Goal: Transaction & Acquisition: Purchase product/service

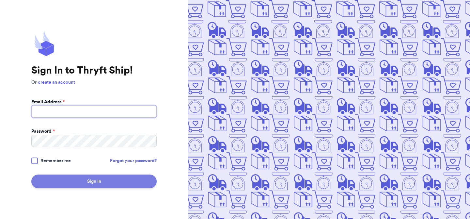
type input "[EMAIL_ADDRESS][DOMAIN_NAME]"
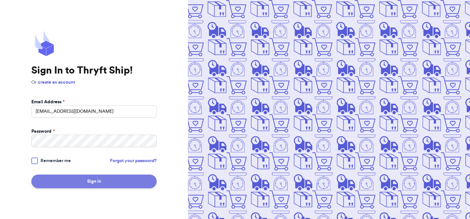
click at [93, 178] on button "Sign In" at bounding box center [93, 181] width 125 height 14
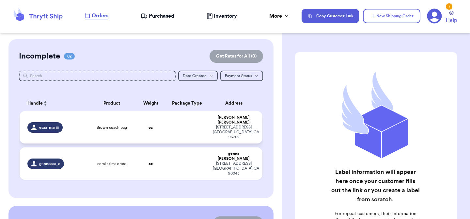
click at [34, 125] on icon at bounding box center [33, 127] width 5 height 5
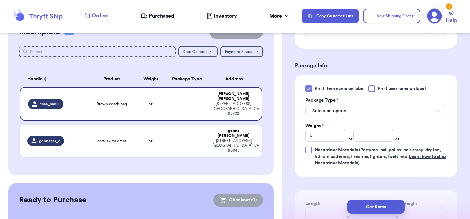
scroll to position [257, 0]
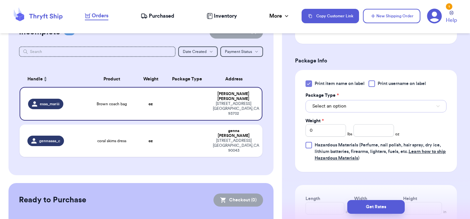
click at [331, 108] on span "Select an option" at bounding box center [330, 106] width 34 height 7
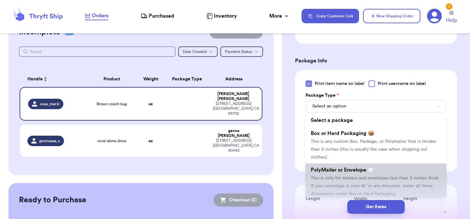
click at [333, 180] on span "This is only for mailers and envelopes less than 3 inches thick. If your envelo…" at bounding box center [375, 186] width 129 height 20
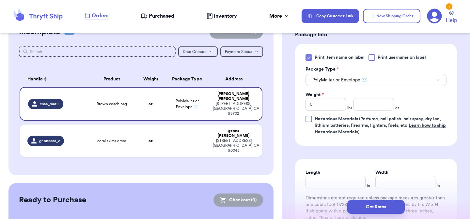
scroll to position [286, 0]
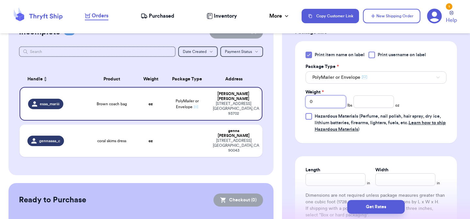
click at [325, 106] on input "0" at bounding box center [326, 101] width 41 height 12
type input "2"
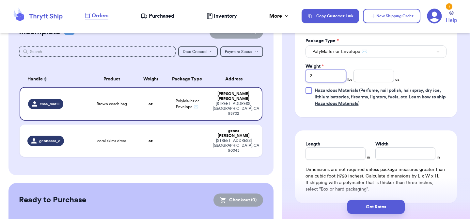
type input "2"
click at [337, 151] on input "Length" at bounding box center [336, 153] width 60 height 12
type input "1"
type input "18"
type input "1"
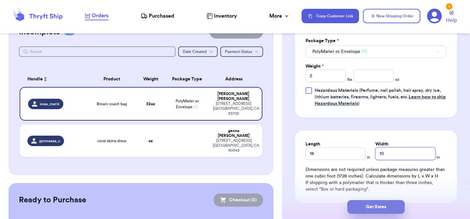
type input "10"
click at [370, 206] on button "Get Rates" at bounding box center [377, 207] width 58 height 14
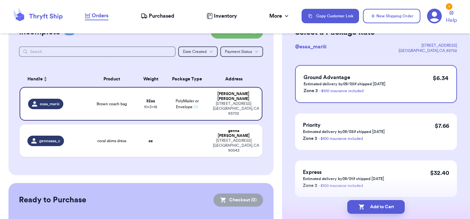
scroll to position [42, 0]
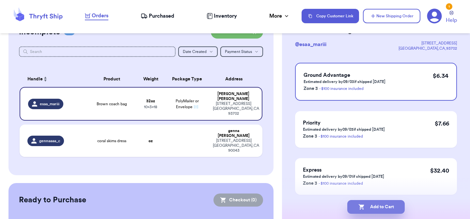
click at [359, 210] on button "Add to Cart" at bounding box center [377, 207] width 58 height 14
checkbox input "true"
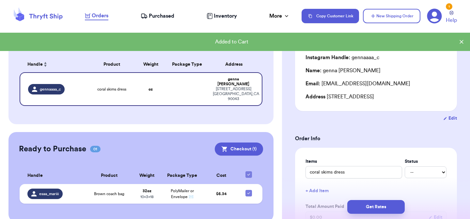
scroll to position [39, 0]
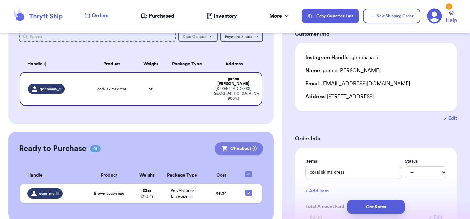
click at [239, 142] on button "Checkout ( 1 )" at bounding box center [239, 148] width 48 height 13
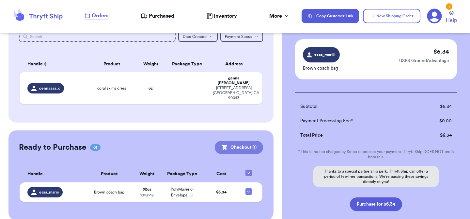
scroll to position [38, 0]
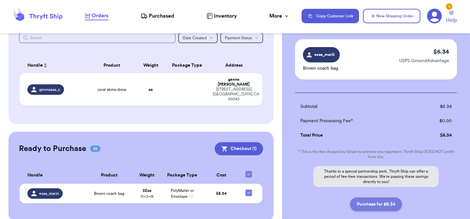
click at [369, 203] on button "Purchase for $6.34" at bounding box center [376, 204] width 52 height 14
checkbox input "false"
checkbox input "true"
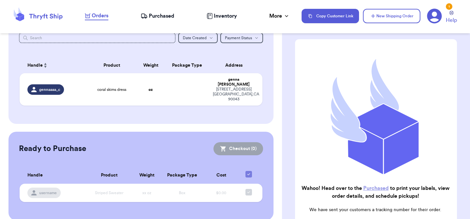
scroll to position [37, 0]
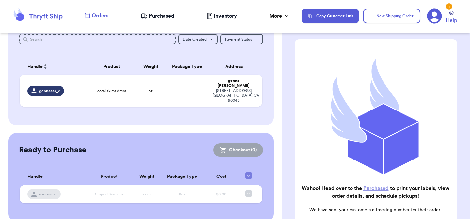
click at [151, 16] on span "Purchased" at bounding box center [161, 16] width 25 height 8
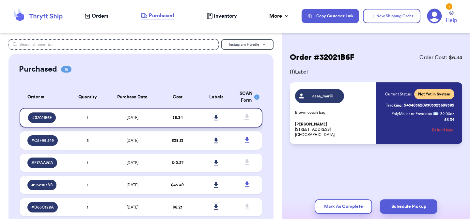
click at [216, 116] on icon at bounding box center [216, 118] width 5 height 6
